Goal: Task Accomplishment & Management: Use online tool/utility

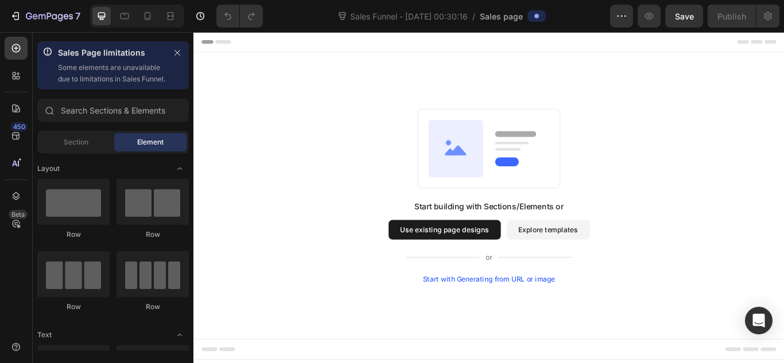
click at [509, 256] on button "Use existing page designs" at bounding box center [485, 262] width 131 height 23
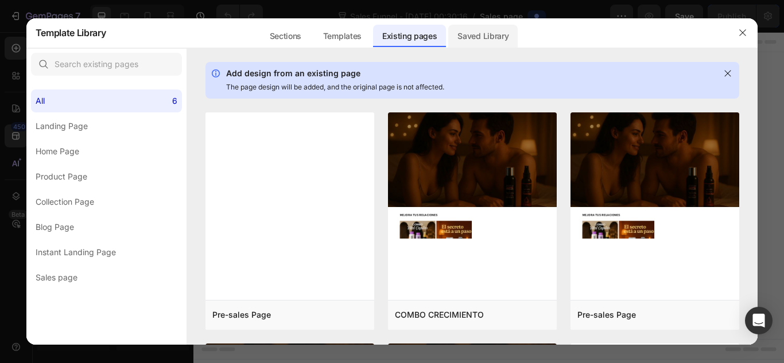
click at [495, 41] on div "Saved Library" at bounding box center [482, 36] width 69 height 23
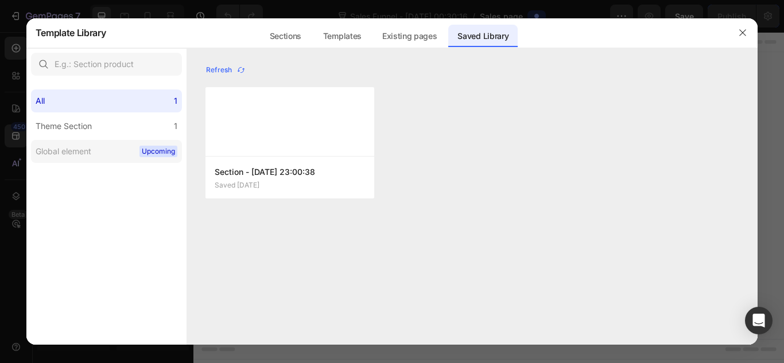
click at [150, 155] on span "Upcoming" at bounding box center [158, 151] width 38 height 11
click at [91, 160] on label "Global element Upcoming" at bounding box center [106, 151] width 151 height 23
click at [71, 136] on label "Theme Section 1" at bounding box center [106, 126] width 151 height 23
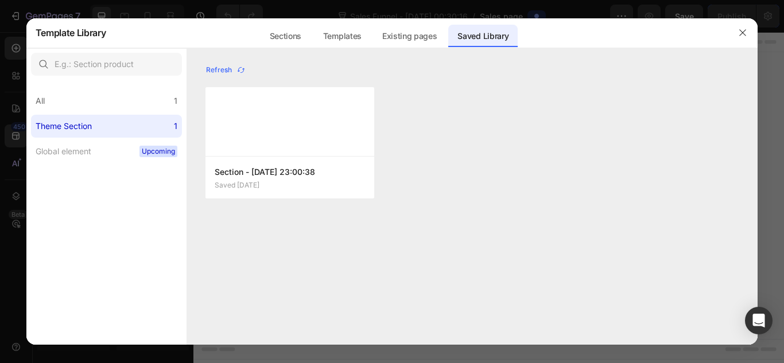
click at [71, 136] on label "Theme Section 1" at bounding box center [106, 126] width 151 height 23
click at [105, 100] on div "All 1" at bounding box center [106, 100] width 151 height 23
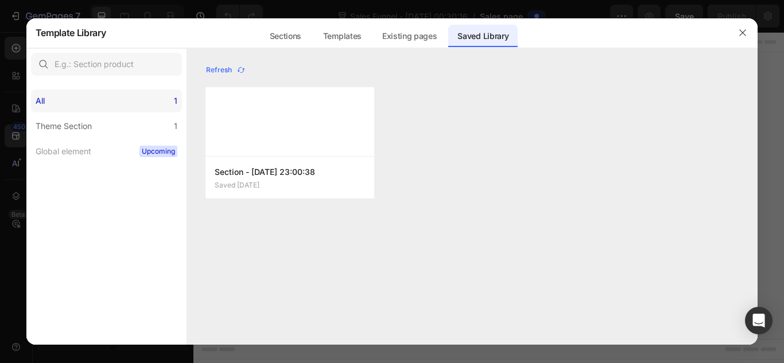
click at [117, 112] on div "All 1" at bounding box center [106, 100] width 151 height 23
click at [102, 131] on label "Theme Section 1" at bounding box center [106, 126] width 151 height 23
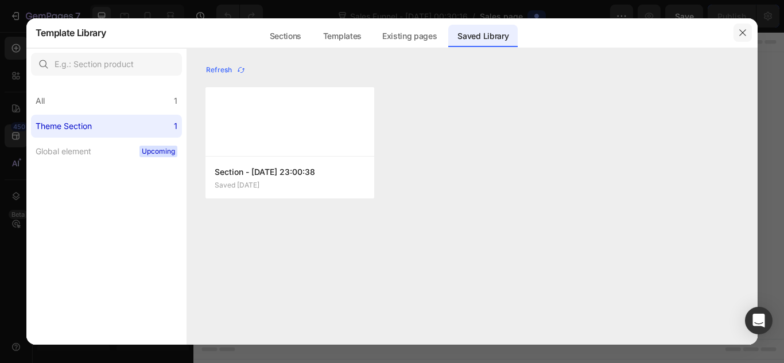
click at [740, 28] on icon "button" at bounding box center [742, 32] width 9 height 9
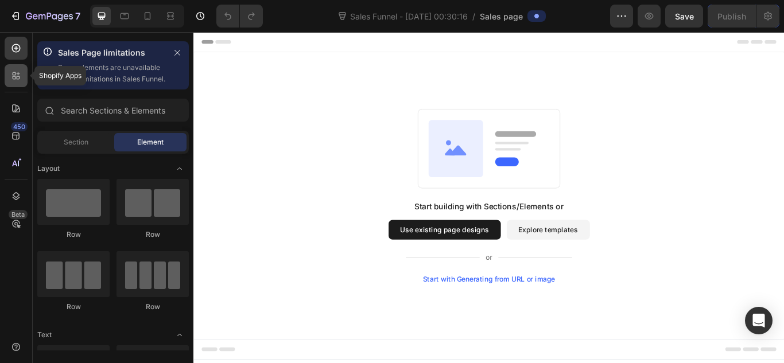
click at [12, 85] on div at bounding box center [16, 75] width 23 height 23
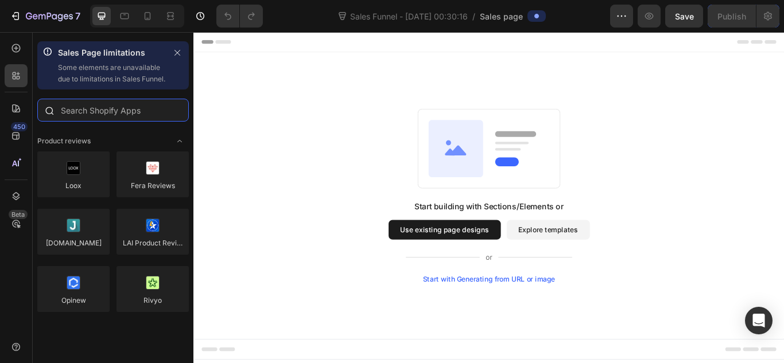
click at [95, 122] on input "text" at bounding box center [112, 110] width 151 height 23
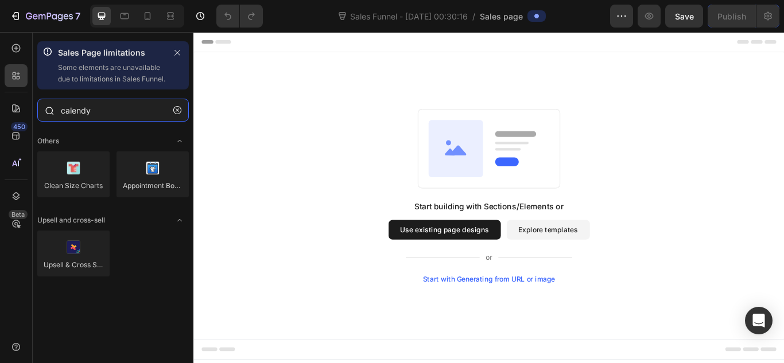
type input "calendy"
click at [176, 114] on icon "button" at bounding box center [177, 110] width 8 height 8
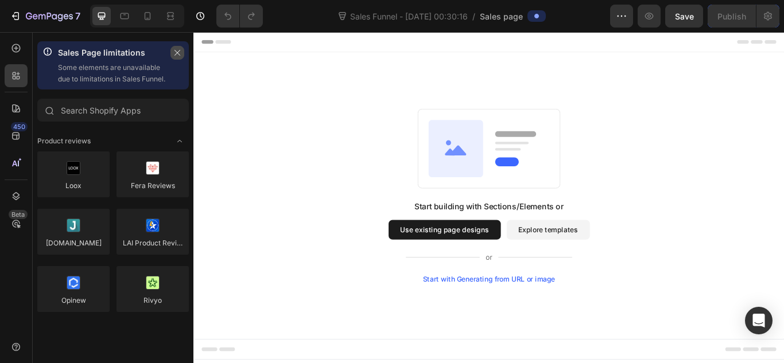
click at [178, 59] on button "button" at bounding box center [177, 53] width 14 height 14
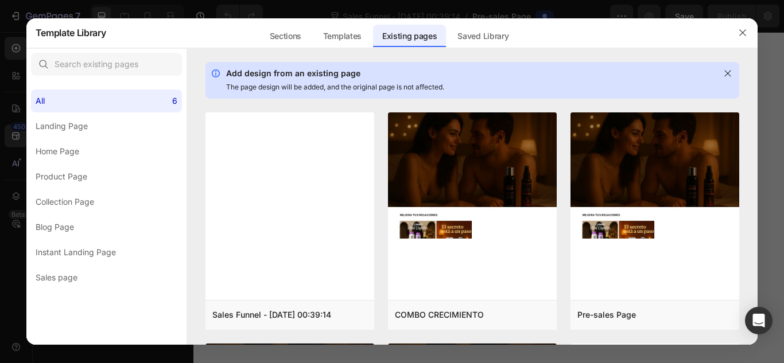
click at [542, 62] on div "Add design from an existing page The page design will be added, and the origina…" at bounding box center [472, 80] width 534 height 37
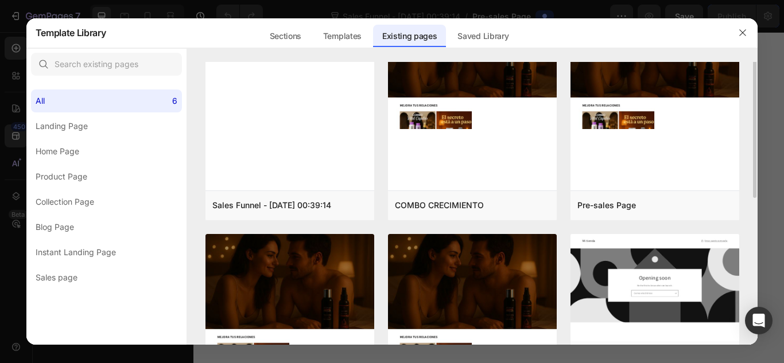
scroll to position [41, 0]
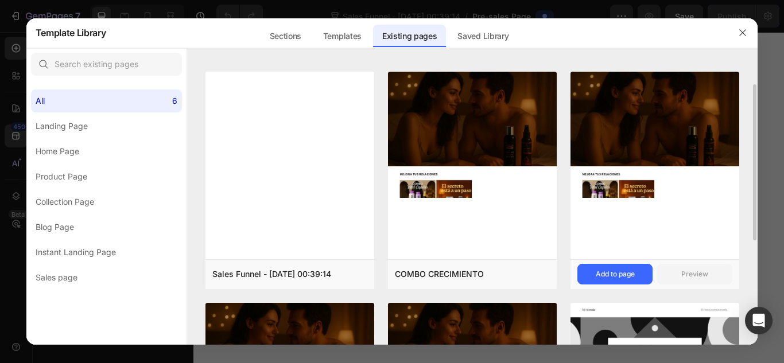
click at [626, 225] on div at bounding box center [654, 166] width 169 height 188
click at [605, 268] on button "Add to page" at bounding box center [614, 274] width 75 height 21
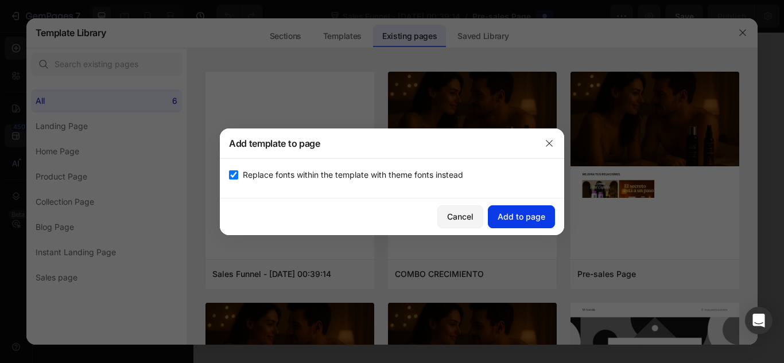
click at [535, 210] on button "Add to page" at bounding box center [521, 216] width 67 height 23
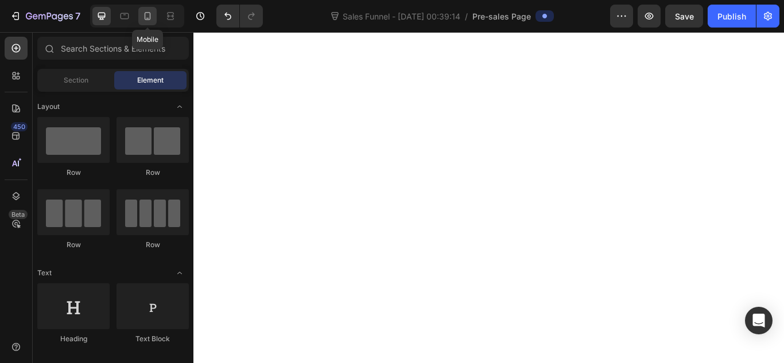
click at [145, 18] on icon at bounding box center [148, 16] width 6 height 8
click at [122, 20] on icon at bounding box center [124, 15] width 11 height 11
click at [98, 13] on icon at bounding box center [101, 15] width 11 height 11
